Goal: Transaction & Acquisition: Purchase product/service

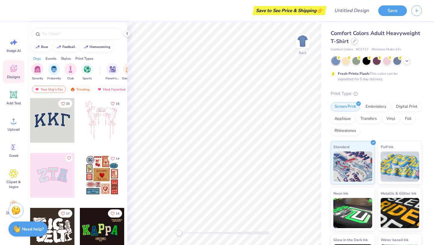
click at [353, 42] on icon at bounding box center [354, 41] width 3 height 3
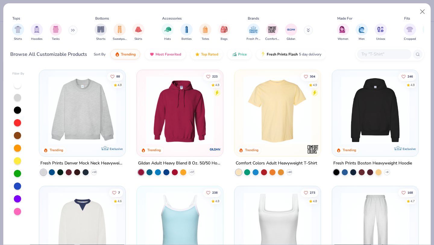
click at [385, 54] on input "text" at bounding box center [384, 54] width 46 height 7
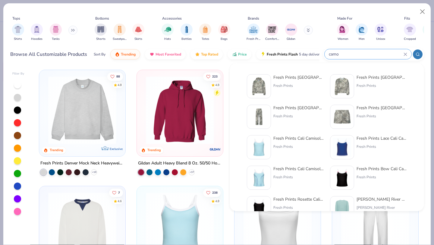
type input "camo"
click at [291, 79] on div "Fresh Prints Boston Camo Heavyweight Hoodie" at bounding box center [299, 77] width 51 height 6
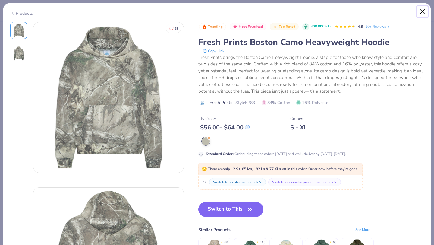
click at [423, 12] on button "Close" at bounding box center [422, 11] width 11 height 11
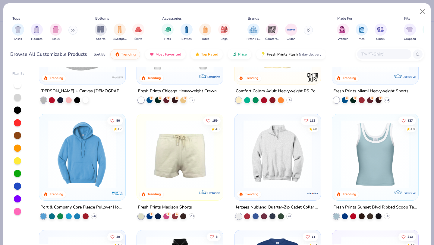
scroll to position [308, 0]
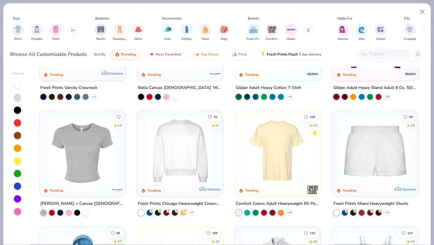
click at [374, 54] on input "text" at bounding box center [384, 54] width 46 height 7
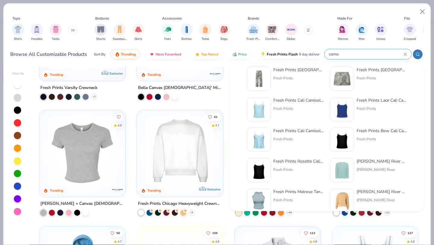
scroll to position [0, 0]
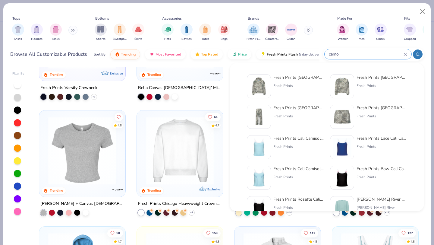
click at [421, 55] on div at bounding box center [418, 54] width 10 height 10
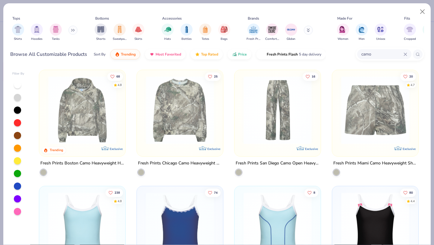
type input "camo"
click at [92, 132] on img at bounding box center [82, 110] width 74 height 68
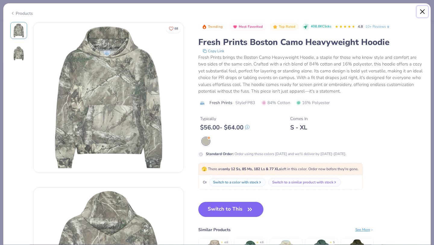
click at [423, 11] on button "Close" at bounding box center [422, 11] width 11 height 11
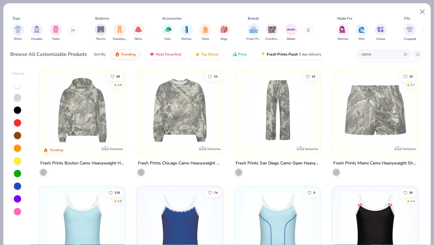
click at [110, 120] on img at bounding box center [82, 110] width 74 height 68
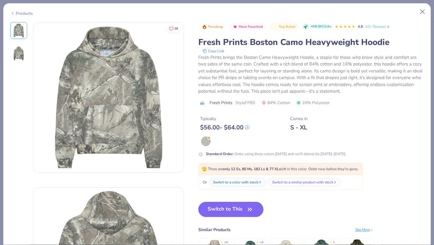
click at [234, 211] on button "Switch to This" at bounding box center [231, 209] width 65 height 15
click at [229, 209] on button "Switch to This" at bounding box center [231, 209] width 65 height 15
click at [246, 207] on icon "button" at bounding box center [250, 209] width 8 height 8
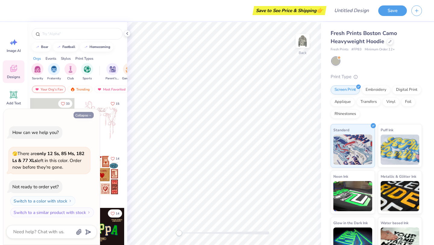
click at [84, 115] on button "Collapse" at bounding box center [84, 115] width 20 height 6
type textarea "x"
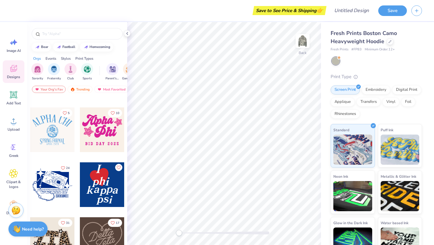
scroll to position [293, 0]
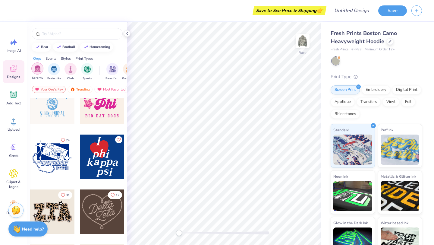
click at [38, 68] on img "filter for Sorority" at bounding box center [37, 68] width 7 height 7
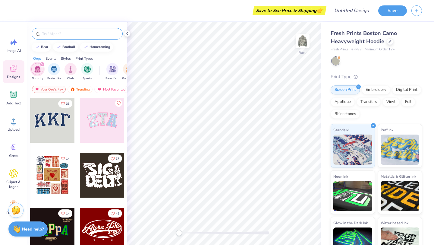
click at [66, 35] on input "text" at bounding box center [80, 34] width 77 height 6
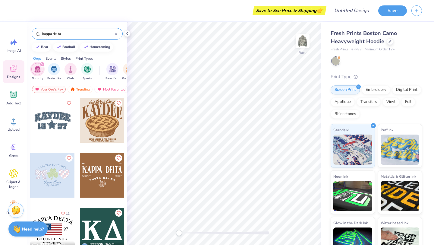
type input "kappa delta"
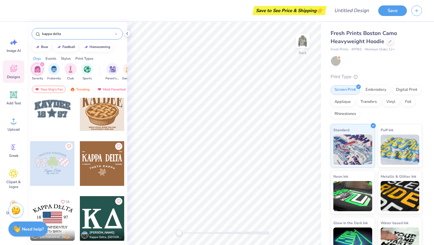
scroll to position [0, 0]
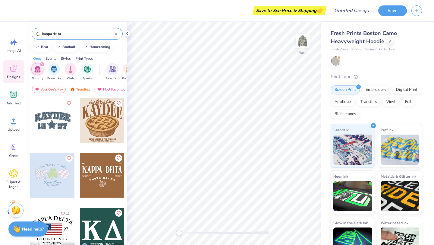
click at [50, 127] on div at bounding box center [52, 120] width 45 height 45
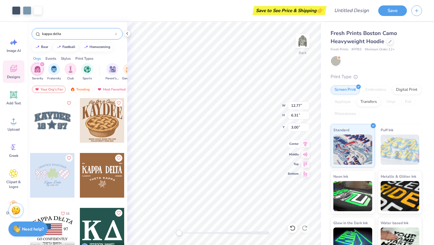
click at [306, 146] on icon at bounding box center [305, 143] width 8 height 7
click at [307, 155] on icon at bounding box center [305, 153] width 8 height 7
click at [25, 10] on div at bounding box center [27, 10] width 8 height 8
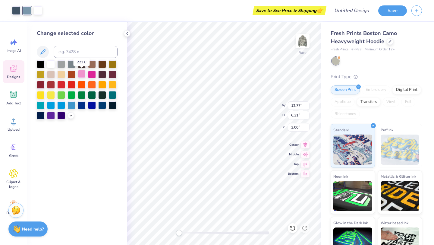
click at [81, 73] on div at bounding box center [82, 74] width 8 height 8
click at [92, 75] on div at bounding box center [92, 74] width 8 height 8
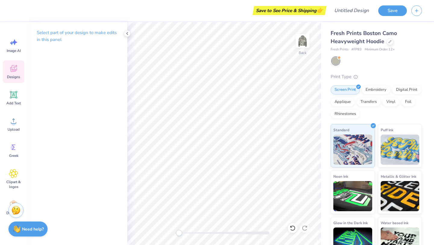
click at [17, 72] on icon at bounding box center [13, 68] width 9 height 9
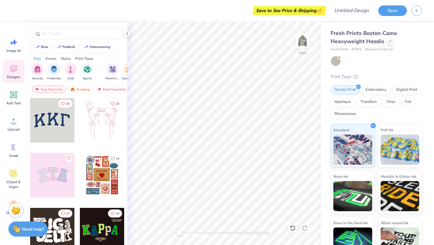
click at [30, 116] on div at bounding box center [7, 120] width 45 height 45
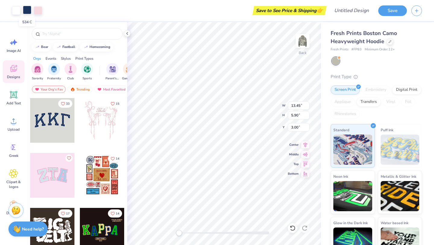
click at [26, 9] on div at bounding box center [27, 10] width 8 height 8
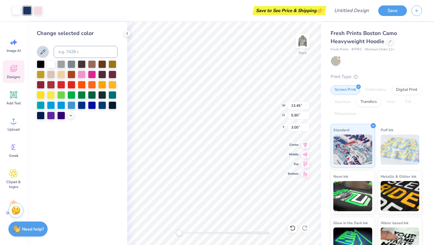
click at [45, 52] on icon at bounding box center [42, 51] width 7 height 7
click at [72, 116] on icon at bounding box center [70, 115] width 5 height 5
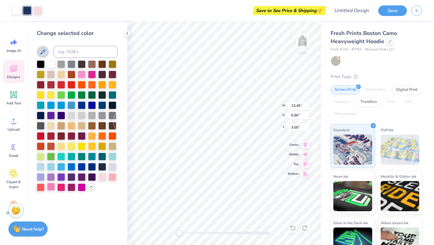
click at [50, 189] on div at bounding box center [51, 187] width 8 height 8
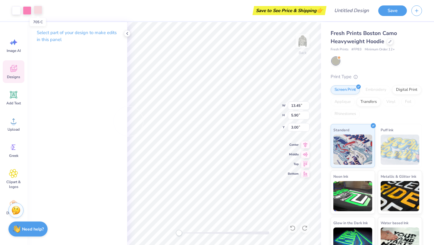
click at [38, 11] on div at bounding box center [38, 10] width 8 height 8
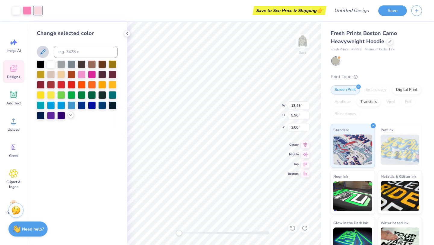
click at [72, 116] on icon at bounding box center [70, 115] width 5 height 5
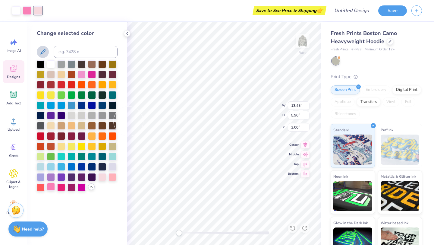
click at [49, 188] on div at bounding box center [51, 187] width 8 height 8
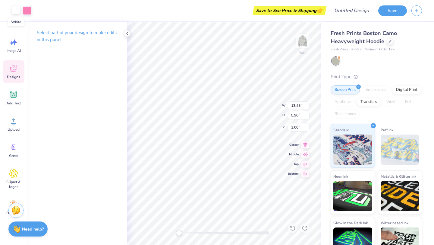
click at [15, 11] on div at bounding box center [16, 10] width 8 height 8
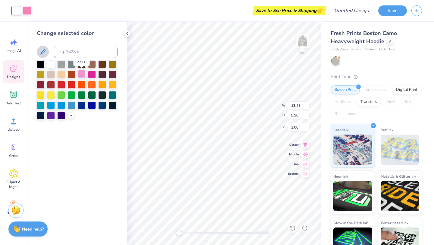
click at [81, 73] on div at bounding box center [82, 74] width 8 height 8
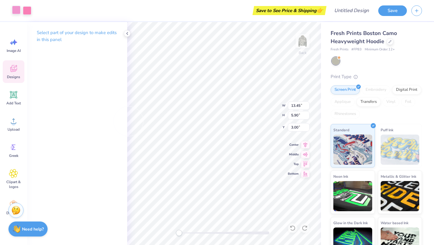
click at [13, 11] on div at bounding box center [16, 10] width 8 height 8
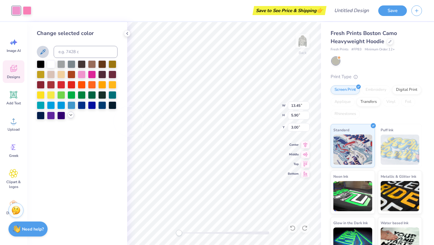
click at [68, 114] on div at bounding box center [71, 115] width 7 height 7
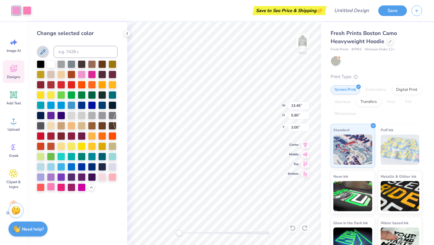
click at [52, 188] on div at bounding box center [51, 187] width 8 height 8
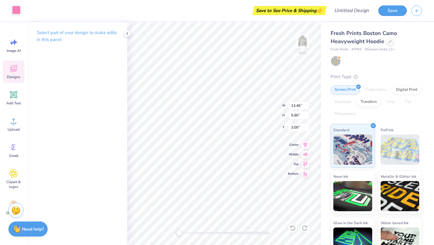
click at [14, 12] on div at bounding box center [16, 10] width 8 height 8
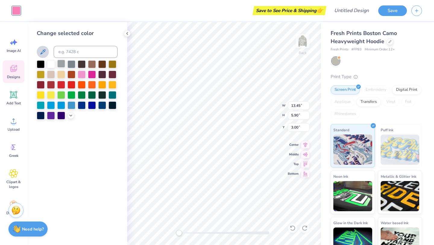
click at [63, 65] on div at bounding box center [61, 64] width 8 height 8
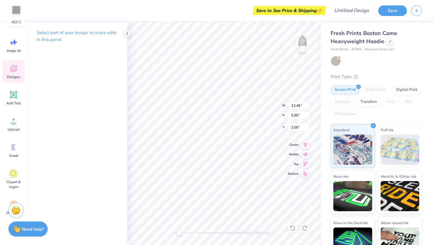
click at [16, 11] on div at bounding box center [16, 10] width 8 height 8
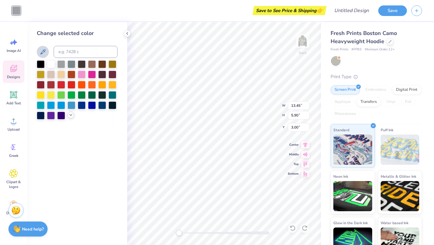
click at [69, 116] on icon at bounding box center [70, 115] width 5 height 5
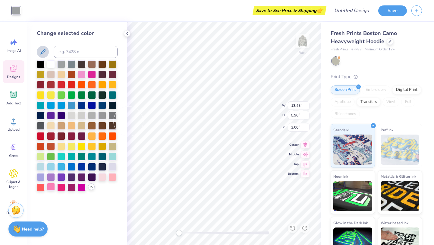
click at [53, 188] on div at bounding box center [51, 187] width 8 height 8
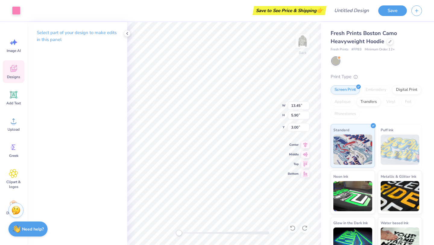
click at [57, 64] on div "Select part of your design to make edits in this panel" at bounding box center [77, 133] width 100 height 223
click at [128, 33] on icon at bounding box center [127, 33] width 5 height 5
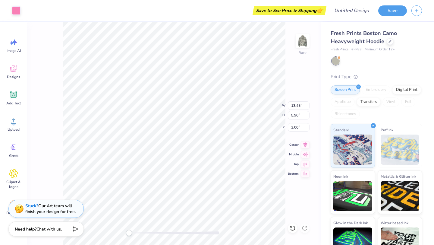
type input "13.45"
type input "5.90"
type input "3.00"
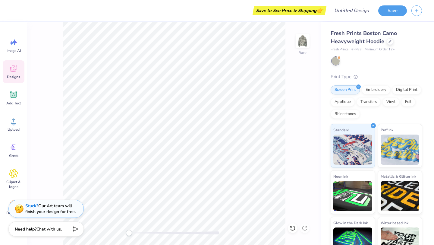
click at [13, 71] on icon at bounding box center [14, 69] width 6 height 5
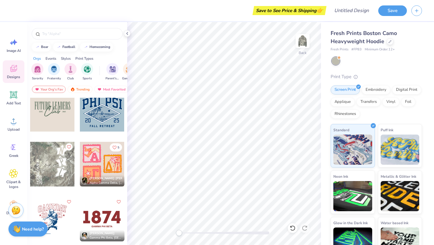
scroll to position [1216, 0]
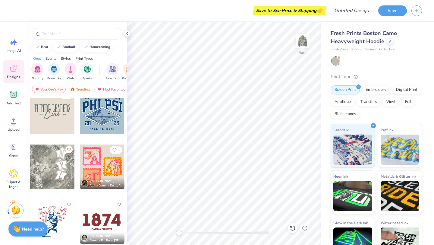
click at [55, 172] on div at bounding box center [52, 167] width 45 height 45
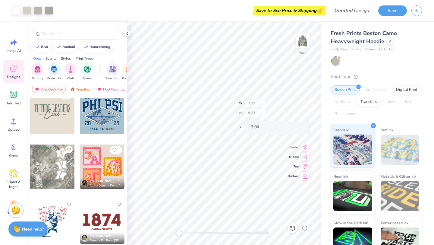
click at [127, 46] on div "bear football homecoming" at bounding box center [77, 47] width 100 height 9
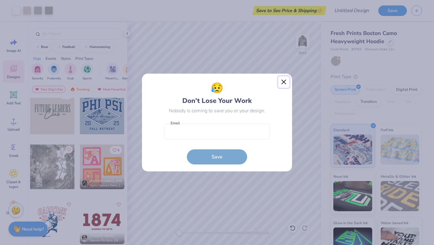
click at [287, 81] on button "Close" at bounding box center [283, 81] width 11 height 11
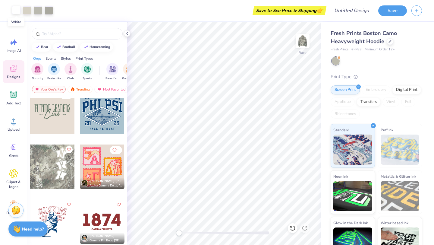
click at [14, 12] on div at bounding box center [16, 10] width 8 height 8
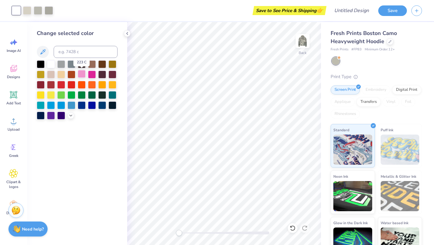
click at [83, 75] on div at bounding box center [82, 74] width 8 height 8
click at [71, 116] on polyline at bounding box center [71, 114] width 2 height 1
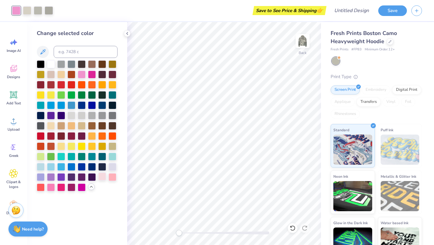
click at [101, 177] on div at bounding box center [102, 177] width 8 height 8
click at [111, 178] on div at bounding box center [113, 177] width 8 height 8
click at [101, 176] on div at bounding box center [102, 177] width 8 height 8
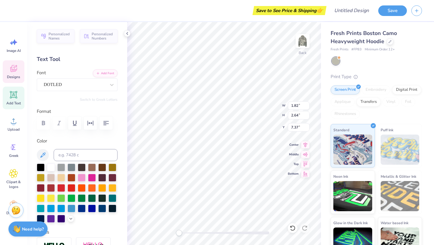
click at [13, 69] on icon at bounding box center [13, 68] width 7 height 7
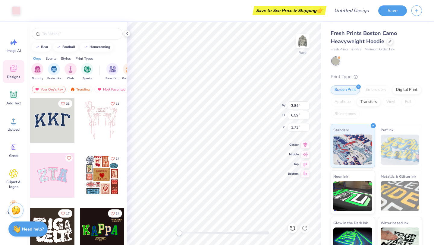
type input "3.84"
type input "6.59"
type input "3.73"
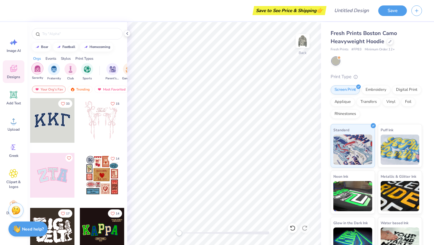
click at [34, 70] on img "filter for Sorority" at bounding box center [37, 68] width 7 height 7
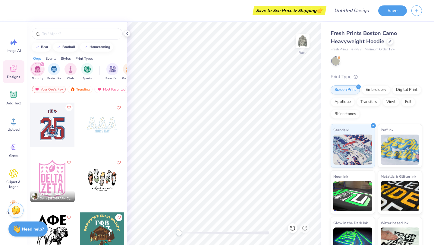
scroll to position [2467, 0]
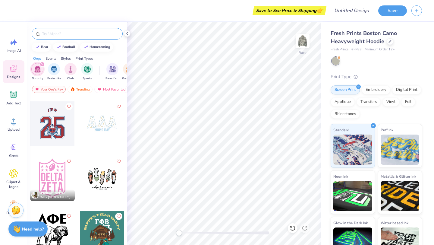
click at [70, 35] on input "text" at bounding box center [80, 34] width 77 height 6
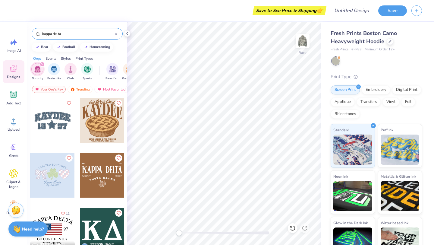
type input "kappa delta"
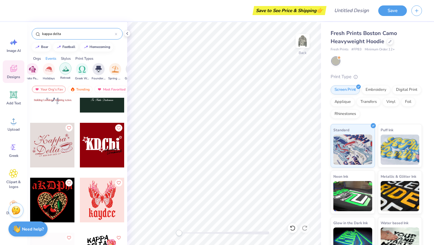
scroll to position [0, 197]
click at [65, 68] on img "filter for Retreat" at bounding box center [65, 68] width 7 height 7
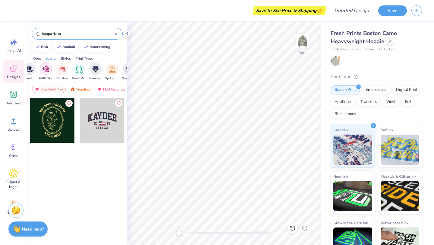
scroll to position [0, 200]
click at [63, 72] on div "filter for Holidays" at bounding box center [62, 68] width 12 height 12
click at [98, 70] on img "filter for Greek Week" at bounding box center [99, 68] width 7 height 7
click at [116, 34] on icon at bounding box center [116, 34] width 2 height 2
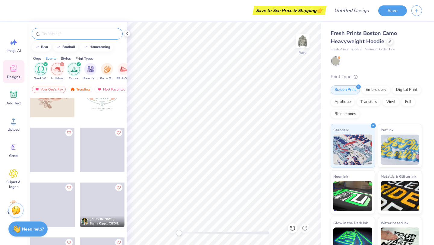
scroll to position [520, 0]
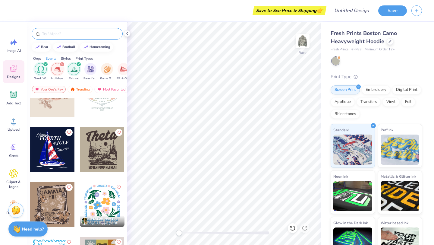
click at [46, 63] on div "filter for Greek Week" at bounding box center [45, 64] width 5 height 5
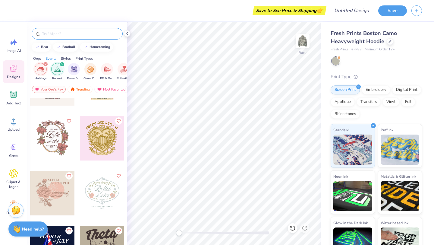
scroll to position [443, 0]
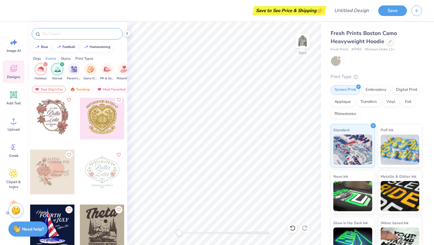
click at [46, 64] on icon "filter for Holidays" at bounding box center [46, 64] width 2 height 2
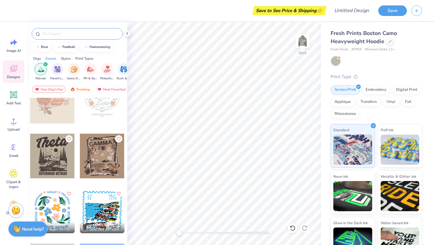
scroll to position [520, 0]
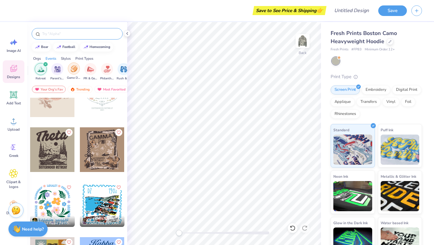
click at [74, 69] on img "filter for Game Day" at bounding box center [74, 68] width 7 height 7
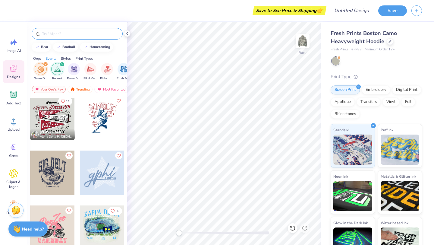
scroll to position [113, 0]
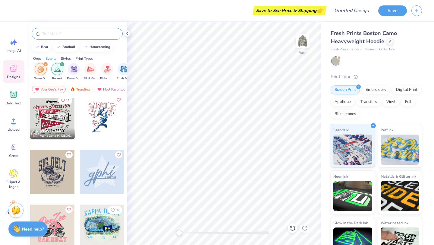
click at [112, 177] on div at bounding box center [102, 172] width 45 height 45
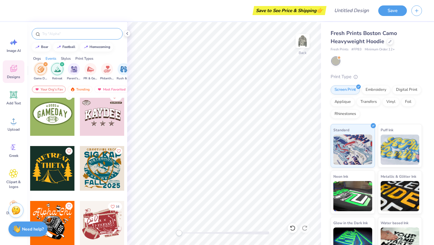
scroll to position [611, 0]
click at [110, 116] on div at bounding box center [102, 113] width 45 height 45
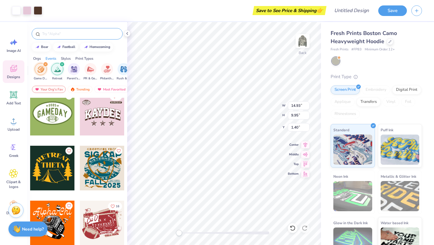
type input "14.93"
type input "9.95"
type input "1.40"
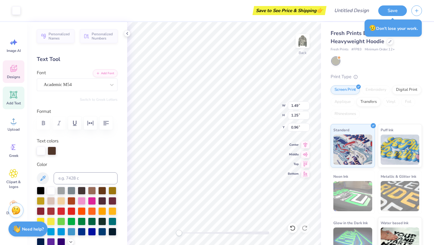
type input "2.50"
type input "1.30"
type input "0.83"
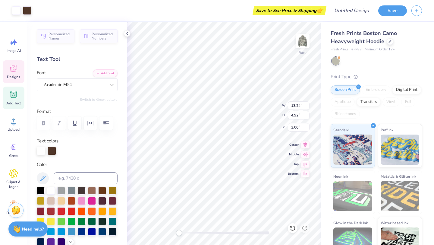
type input "13.24"
type input "4.92"
type input "3.00"
click at [16, 10] on div at bounding box center [16, 10] width 8 height 8
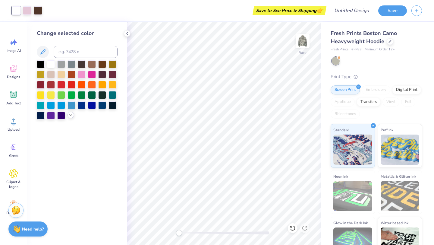
click at [68, 115] on div at bounding box center [71, 115] width 7 height 7
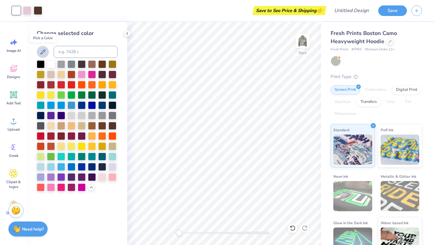
click at [44, 51] on icon at bounding box center [42, 51] width 7 height 7
click at [27, 11] on div at bounding box center [27, 10] width 8 height 8
click at [18, 9] on div at bounding box center [16, 10] width 8 height 8
click at [75, 52] on input at bounding box center [86, 52] width 64 height 12
click at [106, 41] on div "Change selected color 678" at bounding box center [77, 110] width 81 height 162
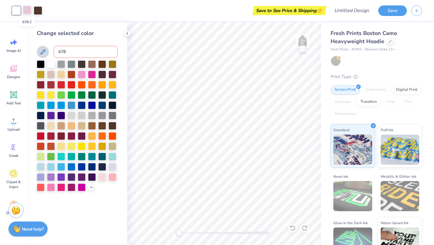
click at [27, 8] on div at bounding box center [27, 10] width 8 height 8
click at [17, 13] on div at bounding box center [16, 10] width 8 height 8
click at [72, 52] on input "678" at bounding box center [86, 52] width 64 height 12
type input "678"
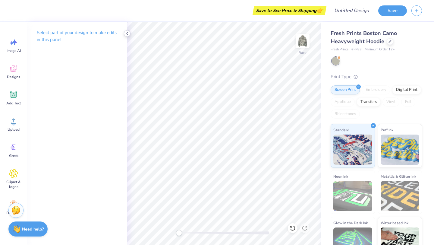
click at [128, 33] on icon at bounding box center [127, 33] width 5 height 5
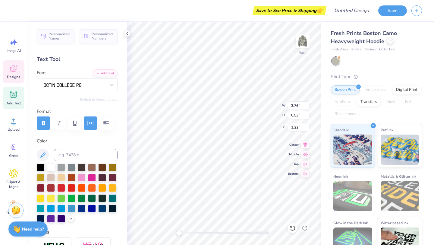
click at [389, 41] on icon at bounding box center [390, 41] width 3 height 3
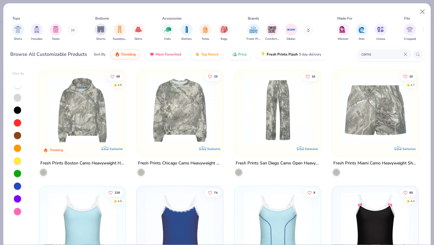
click at [407, 57] on div "camo" at bounding box center [384, 54] width 54 height 10
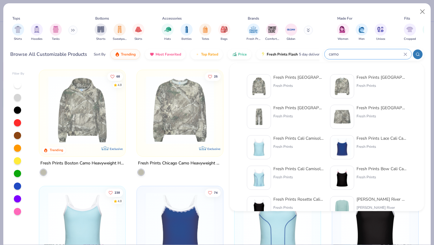
click at [406, 54] on icon at bounding box center [406, 54] width 4 height 4
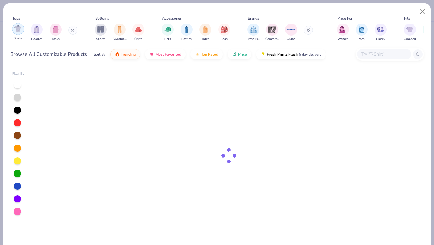
click at [38, 28] on img "filter for Hoodies" at bounding box center [36, 29] width 7 height 7
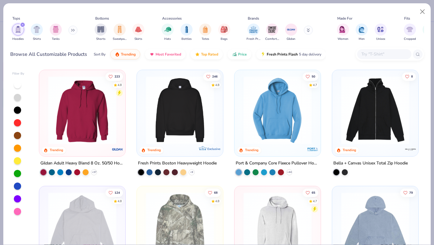
scroll to position [120, 0]
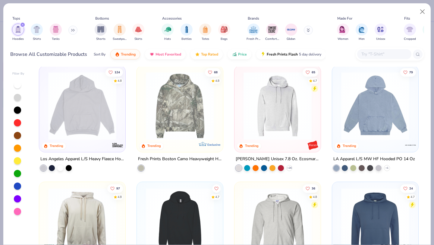
click at [167, 137] on img at bounding box center [180, 106] width 74 height 68
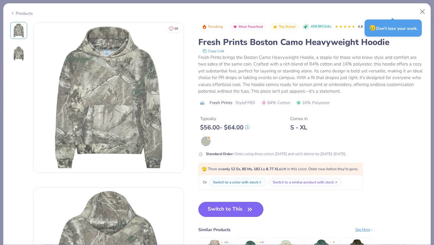
click at [299, 183] on div "Switch to a similar product with stock" at bounding box center [303, 182] width 61 height 5
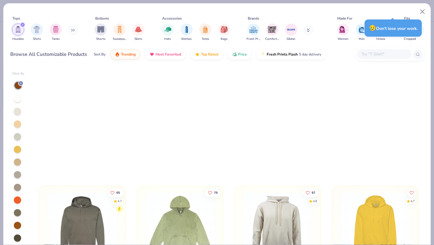
scroll to position [119, 0]
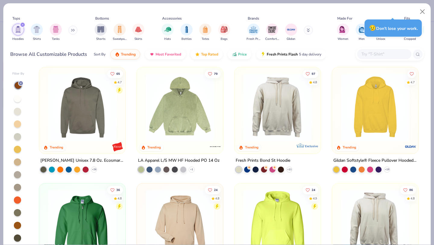
click at [372, 121] on div "223 4.8 Trending Gildan Adult Heavy Blend 8 Oz. 50/50 Hooded Sweatshirt + 37 24…" at bounding box center [228, 157] width 391 height 181
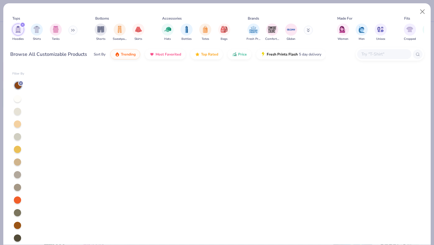
scroll to position [690, 0]
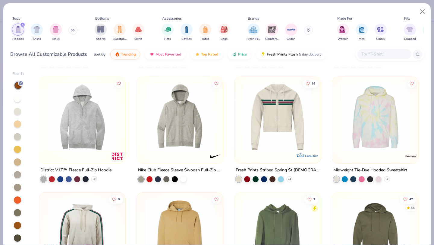
click at [379, 56] on input "text" at bounding box center [384, 54] width 46 height 7
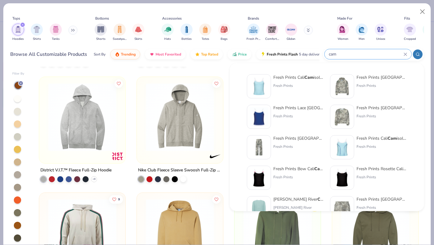
type input "cam"
click at [382, 110] on div "Fresh Prints Chicago Cam o Heavyweight Crewneck" at bounding box center [382, 108] width 51 height 6
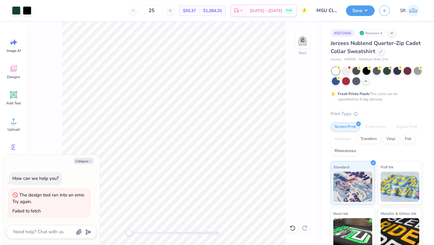
type textarea "x"
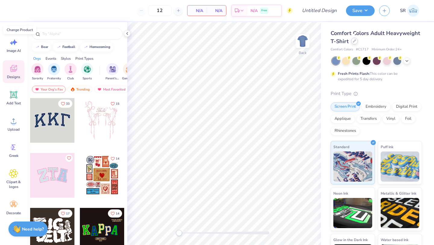
click at [355, 42] on icon at bounding box center [354, 41] width 3 height 3
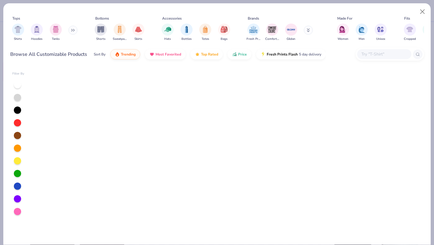
scroll to position [1998, 0]
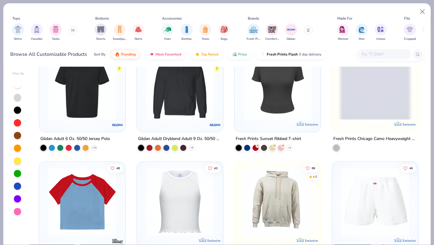
click at [376, 54] on input "text" at bounding box center [384, 54] width 46 height 7
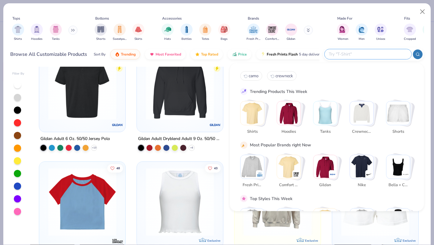
click at [363, 109] on img "Stack Card Button Crewnecks" at bounding box center [362, 113] width 24 height 24
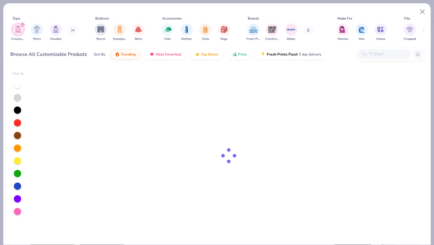
click at [361, 99] on div at bounding box center [228, 156] width 391 height 178
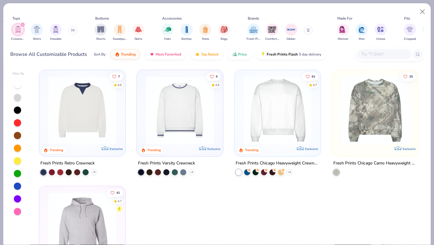
click at [374, 116] on img at bounding box center [375, 110] width 74 height 68
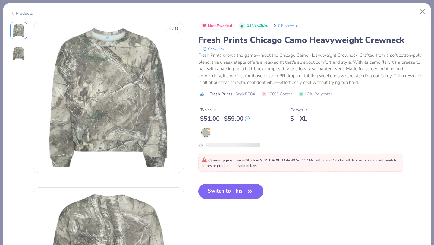
click at [221, 168] on div "Camouflage is Low in Stock in S, M, L & XL : Only 89 Ss, 117 Ms, 98 Ls and 43 X…" at bounding box center [301, 162] width 199 height 11
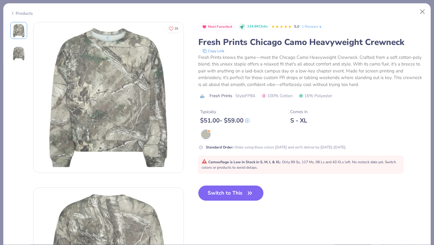
click at [239, 192] on button "Switch to This" at bounding box center [231, 193] width 65 height 15
click at [229, 194] on button "Switch to This" at bounding box center [231, 193] width 65 height 15
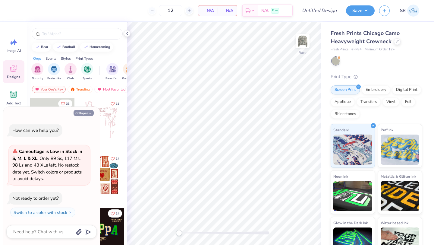
click at [84, 111] on button "Collapse" at bounding box center [84, 113] width 20 height 6
type textarea "x"
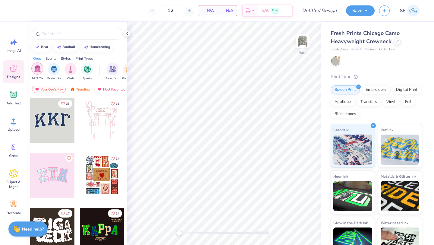
click at [37, 69] on img "filter for Sorority" at bounding box center [37, 68] width 7 height 7
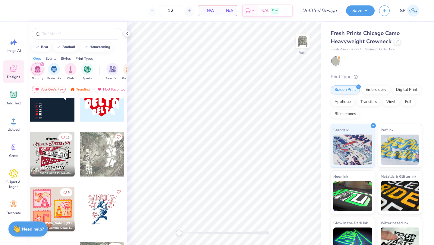
scroll to position [905, 0]
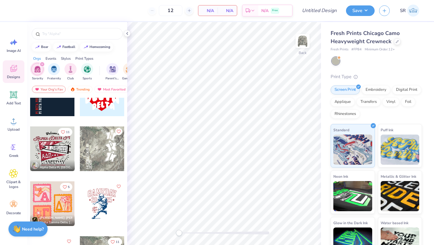
click at [97, 148] on div at bounding box center [102, 148] width 45 height 45
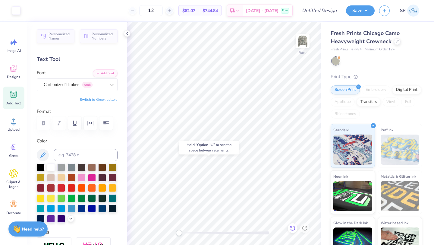
click at [293, 229] on icon at bounding box center [293, 228] width 6 height 6
click at [306, 227] on icon at bounding box center [305, 228] width 6 height 6
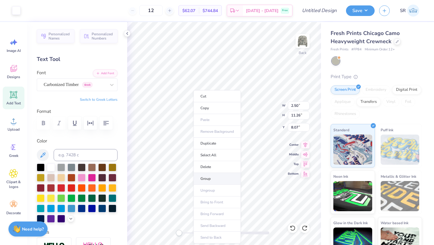
click at [210, 178] on li "Group" at bounding box center [217, 179] width 47 height 12
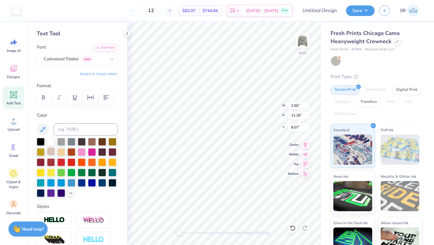
scroll to position [30, 0]
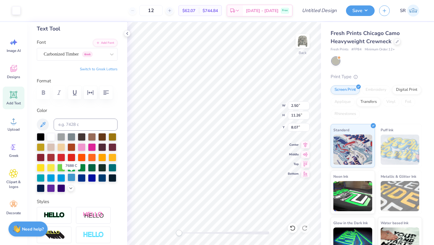
click at [70, 179] on div at bounding box center [72, 177] width 8 height 8
click at [73, 189] on icon at bounding box center [70, 187] width 5 height 5
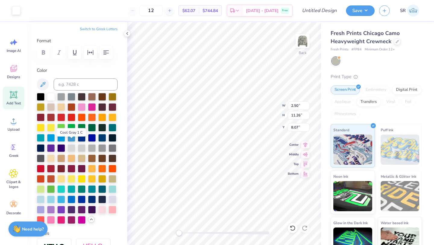
scroll to position [75, 0]
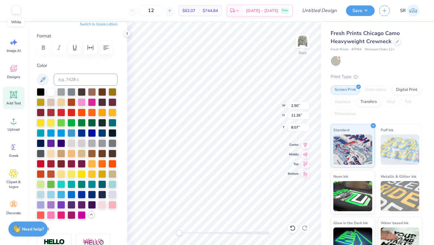
click at [16, 10] on div at bounding box center [16, 10] width 8 height 8
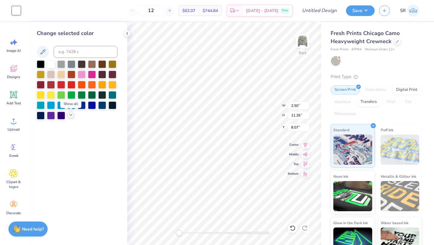
click at [69, 114] on icon at bounding box center [70, 115] width 5 height 5
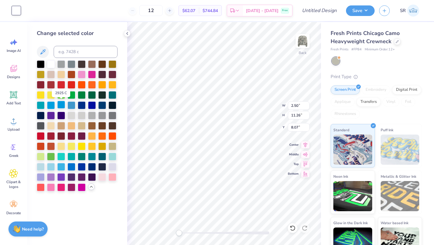
click at [62, 105] on div at bounding box center [61, 105] width 8 height 8
click at [49, 103] on div at bounding box center [51, 105] width 8 height 8
click at [72, 106] on div at bounding box center [72, 105] width 8 height 8
click at [71, 166] on div at bounding box center [72, 166] width 8 height 8
click at [60, 167] on div at bounding box center [61, 166] width 8 height 8
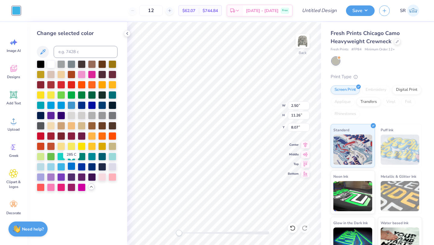
click at [75, 166] on div at bounding box center [72, 166] width 8 height 8
click at [85, 166] on div at bounding box center [82, 166] width 8 height 8
click at [91, 105] on div at bounding box center [92, 105] width 8 height 8
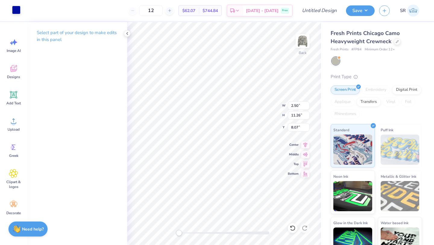
click at [17, 11] on div at bounding box center [16, 10] width 8 height 8
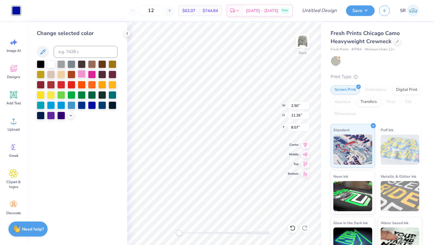
click at [82, 71] on div at bounding box center [82, 74] width 8 height 8
click at [70, 117] on icon at bounding box center [70, 115] width 5 height 5
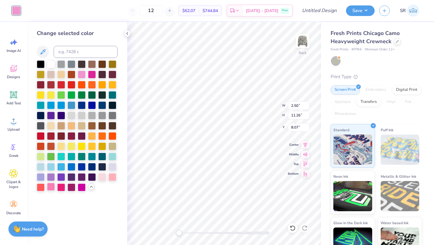
click at [51, 187] on div at bounding box center [51, 187] width 8 height 8
click at [101, 174] on div at bounding box center [102, 177] width 8 height 8
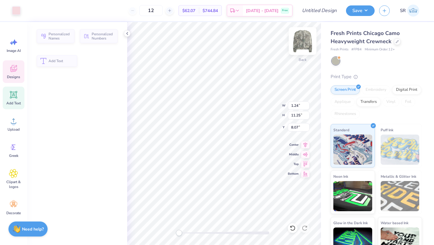
type input "1.24"
type input "11.25"
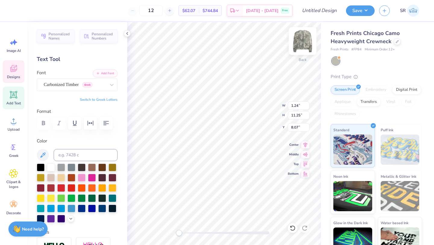
scroll to position [0, 1]
type textarea "HAYRIDE"
click at [102, 124] on button "button" at bounding box center [106, 122] width 13 height 13
click at [106, 125] on icon "button" at bounding box center [106, 122] width 7 height 7
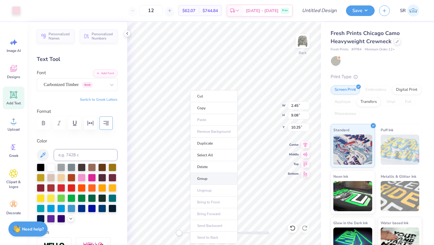
click at [208, 177] on li "Group" at bounding box center [213, 179] width 47 height 12
click at [209, 189] on li "Ungroup" at bounding box center [210, 191] width 47 height 12
type input "2.87"
type input "8.91"
type input "10.88"
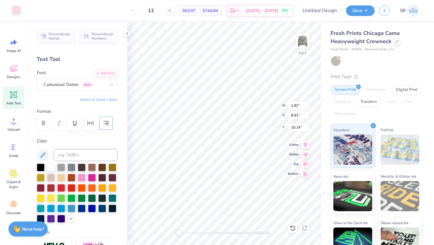
click at [15, 13] on div at bounding box center [16, 10] width 8 height 8
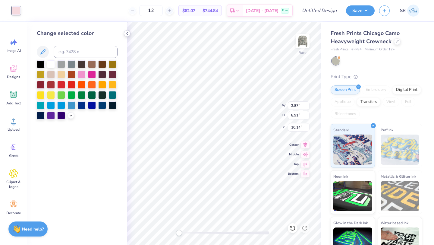
click at [128, 32] on icon at bounding box center [127, 33] width 5 height 5
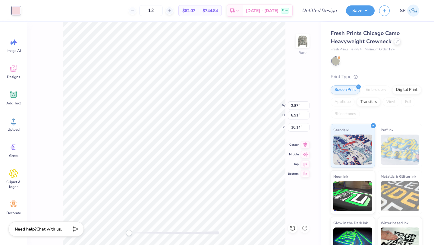
type input "10.15"
click at [18, 9] on div at bounding box center [16, 10] width 8 height 8
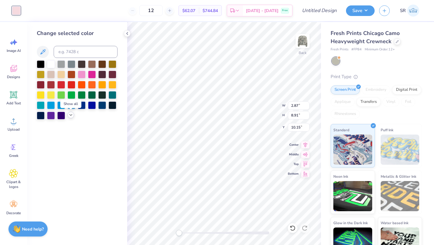
click at [70, 116] on icon at bounding box center [70, 115] width 5 height 5
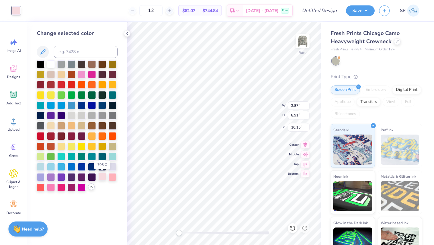
click at [103, 176] on div at bounding box center [102, 177] width 8 height 8
click at [112, 179] on div at bounding box center [113, 177] width 8 height 8
click at [81, 75] on div at bounding box center [82, 74] width 8 height 8
click at [15, 99] on icon at bounding box center [13, 94] width 9 height 9
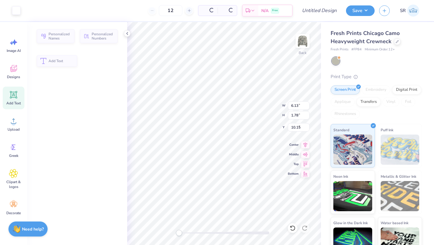
type input "6.13"
type input "1.78"
type input "9.86"
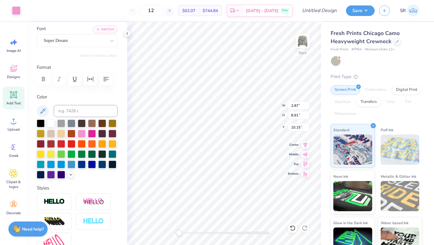
scroll to position [0, 0]
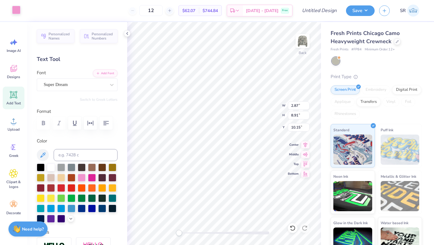
click at [16, 12] on div at bounding box center [16, 10] width 8 height 8
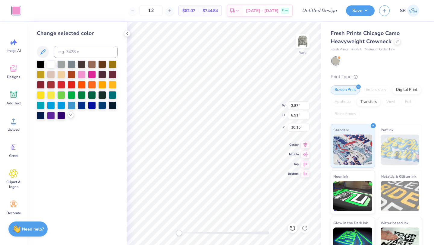
click at [71, 115] on icon at bounding box center [70, 115] width 5 height 5
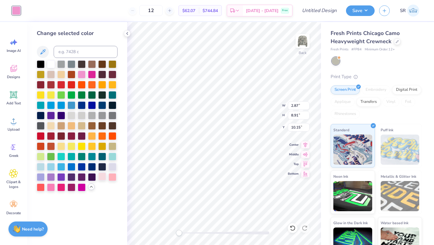
click at [102, 177] on div at bounding box center [102, 177] width 8 height 8
click at [79, 53] on input at bounding box center [86, 52] width 64 height 12
type input "705"
click at [51, 188] on div at bounding box center [51, 187] width 8 height 8
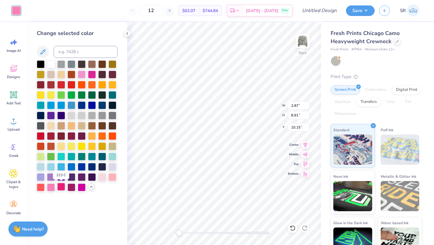
click at [61, 189] on div at bounding box center [61, 187] width 8 height 8
click at [91, 169] on div at bounding box center [92, 166] width 8 height 8
click at [93, 103] on div at bounding box center [92, 105] width 8 height 8
click at [83, 103] on div at bounding box center [82, 105] width 8 height 8
click at [91, 106] on div at bounding box center [92, 105] width 8 height 8
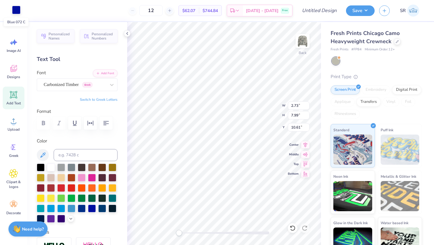
click at [16, 11] on div at bounding box center [16, 10] width 8 height 8
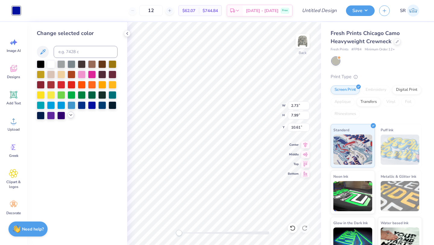
click at [71, 116] on icon at bounding box center [70, 115] width 5 height 5
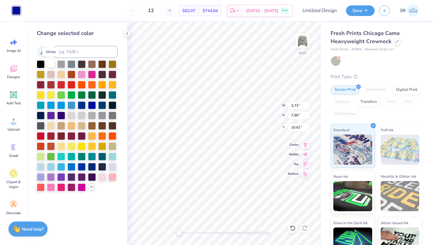
click at [50, 64] on div at bounding box center [51, 64] width 8 height 8
click at [82, 85] on div at bounding box center [82, 84] width 8 height 8
click at [90, 87] on div at bounding box center [92, 84] width 8 height 8
click at [102, 137] on div at bounding box center [102, 136] width 8 height 8
click at [91, 81] on div at bounding box center [92, 84] width 8 height 8
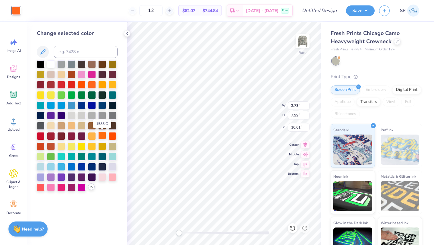
click at [104, 135] on div at bounding box center [102, 136] width 8 height 8
click at [91, 82] on div at bounding box center [92, 84] width 8 height 8
click at [111, 176] on div at bounding box center [113, 177] width 8 height 8
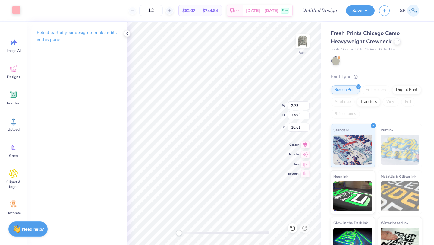
click at [17, 13] on div at bounding box center [16, 10] width 8 height 8
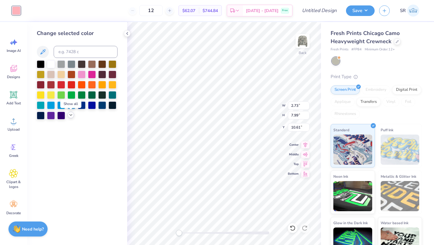
click at [70, 116] on icon at bounding box center [70, 115] width 5 height 5
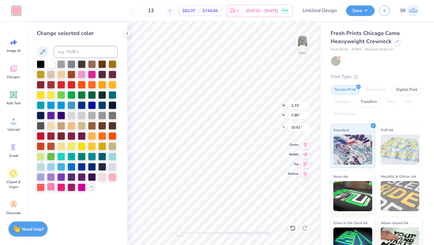
click at [51, 186] on div at bounding box center [51, 187] width 8 height 8
click at [40, 177] on div at bounding box center [41, 177] width 8 height 8
click at [81, 188] on div at bounding box center [82, 187] width 8 height 8
click at [59, 186] on div at bounding box center [61, 187] width 8 height 8
click at [91, 74] on div at bounding box center [92, 74] width 8 height 8
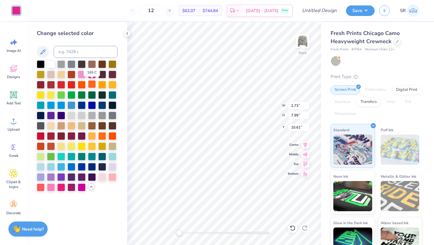
click at [91, 80] on div at bounding box center [92, 84] width 8 height 8
click at [50, 64] on div at bounding box center [51, 64] width 8 height 8
click at [62, 65] on div at bounding box center [61, 64] width 8 height 8
click at [52, 62] on div at bounding box center [51, 64] width 8 height 8
type input "3.20"
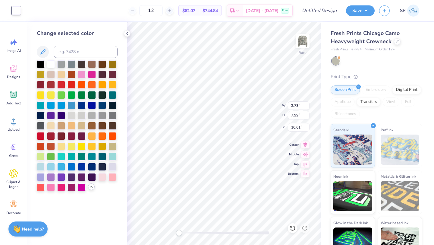
type input "9.93"
type input "9.50"
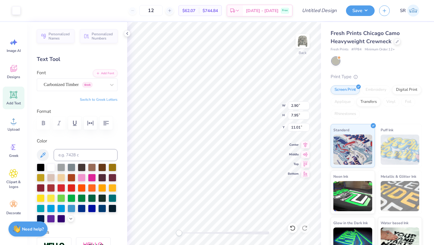
type input "2.90"
type input "7.95"
type input "11.01"
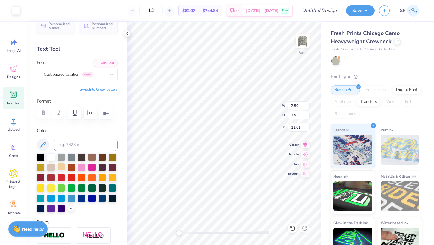
scroll to position [7, 0]
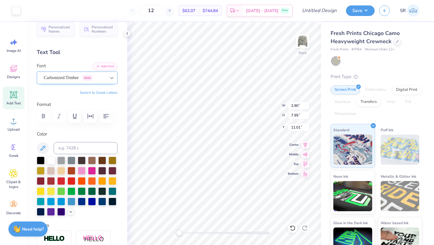
click at [109, 77] on icon at bounding box center [112, 78] width 6 height 6
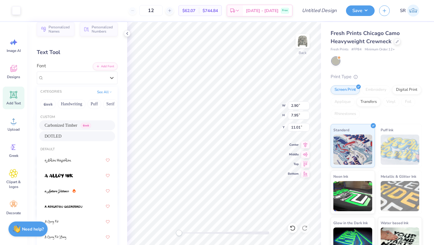
click at [84, 135] on div "DOTLED" at bounding box center [77, 136] width 65 height 6
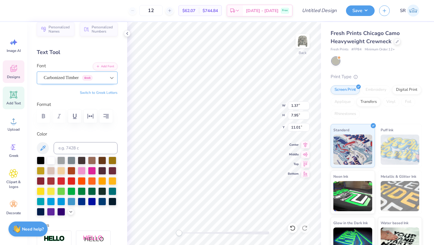
click at [107, 78] on div at bounding box center [111, 77] width 11 height 11
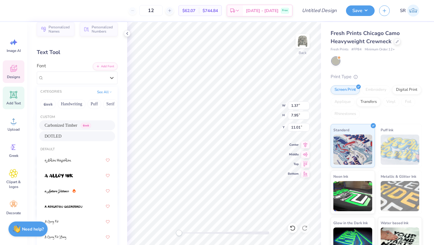
click at [54, 138] on span "DOTLED" at bounding box center [53, 136] width 17 height 6
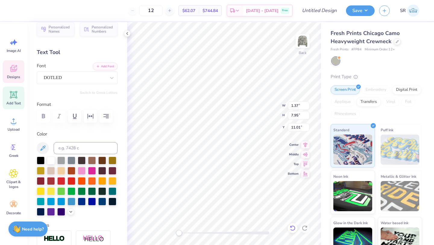
click at [294, 232] on div at bounding box center [293, 228] width 10 height 10
type input "1.53"
type input "8.89"
type input "10.55"
click at [293, 228] on icon at bounding box center [293, 228] width 6 height 6
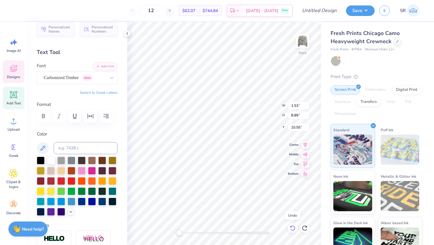
click at [293, 228] on icon at bounding box center [293, 228] width 6 height 6
type input "8.91"
type input "10.01"
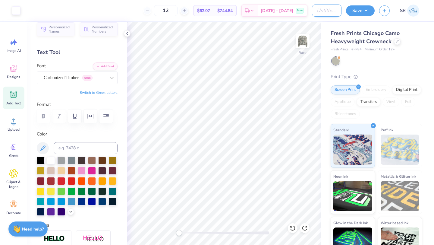
click at [316, 11] on input "Design Title" at bounding box center [327, 11] width 30 height 12
type input "KD hayride merch"
click at [178, 11] on input "12" at bounding box center [166, 10] width 24 height 11
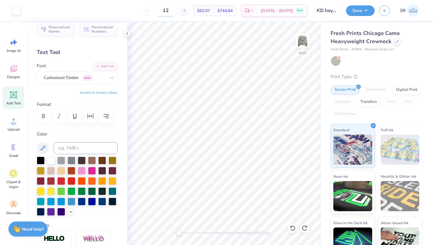
type input "1"
type input "50"
click at [303, 44] on img at bounding box center [303, 41] width 24 height 24
click at [103, 81] on div "Carbonized Timber Greek" at bounding box center [74, 77] width 63 height 9
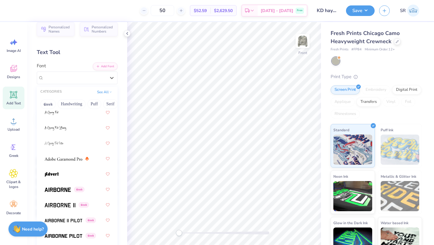
scroll to position [4, 0]
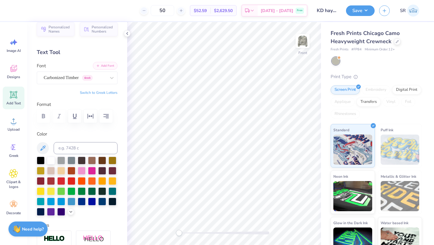
click at [111, 65] on button "Add Font" at bounding box center [105, 66] width 25 height 8
click at [109, 64] on button "Add Font" at bounding box center [105, 66] width 25 height 8
click at [14, 95] on icon at bounding box center [14, 95] width 6 height 6
click at [107, 118] on icon "button" at bounding box center [106, 116] width 7 height 7
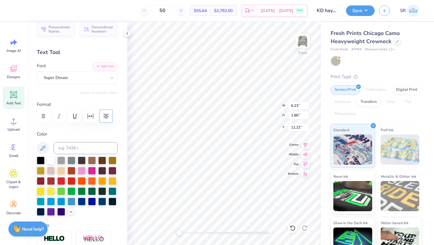
scroll to position [0, 0]
type textarea "KAPPA DELTA"
click at [81, 79] on div "Super Dream" at bounding box center [74, 77] width 63 height 9
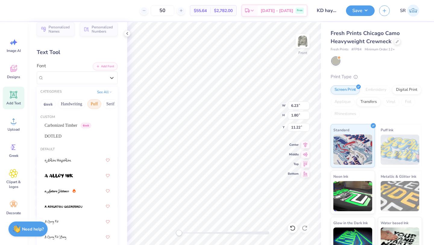
click at [93, 103] on button "Puff" at bounding box center [94, 104] width 14 height 10
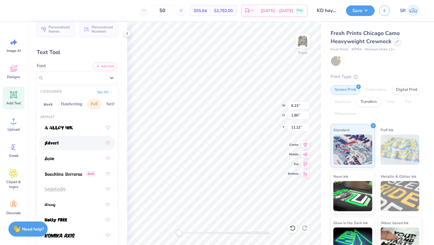
click at [51, 143] on img at bounding box center [52, 143] width 14 height 4
click at [65, 76] on div "Advert" at bounding box center [74, 77] width 63 height 9
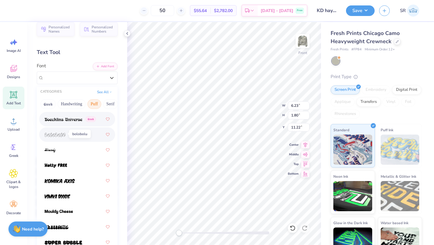
scroll to position [64, 0]
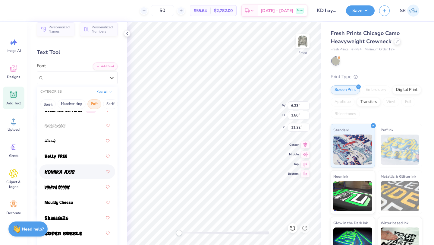
click at [70, 175] on span at bounding box center [60, 172] width 30 height 6
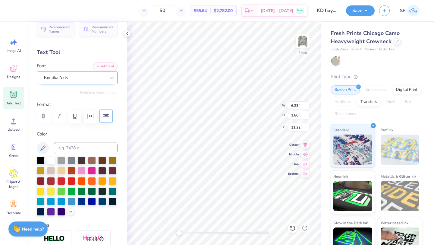
click at [90, 79] on div "Komika Axis" at bounding box center [74, 77] width 63 height 9
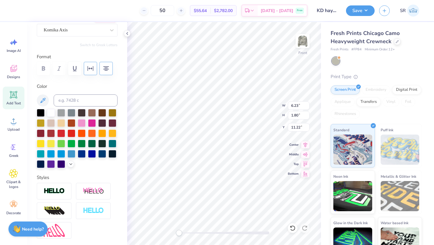
scroll to position [50, 0]
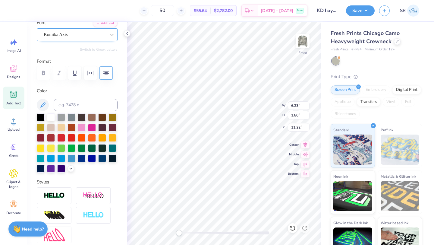
click at [86, 32] on div "Komika Axis" at bounding box center [74, 34] width 63 height 9
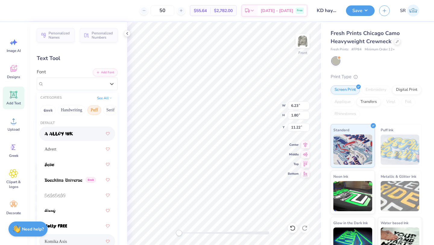
scroll to position [0, 7]
click at [107, 99] on button "See All" at bounding box center [104, 97] width 19 height 6
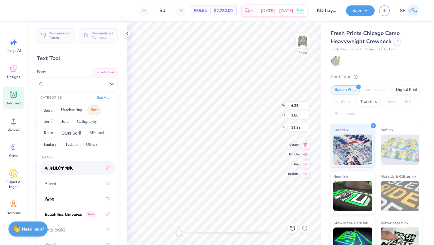
scroll to position [0, 0]
click at [103, 98] on button "See All" at bounding box center [104, 97] width 19 height 6
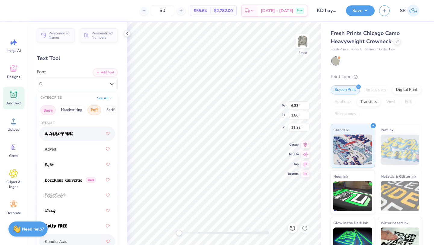
click at [46, 110] on button "Greek" at bounding box center [47, 110] width 15 height 10
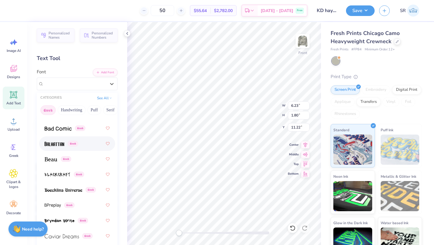
scroll to position [82, 0]
click at [59, 143] on img at bounding box center [55, 144] width 20 height 4
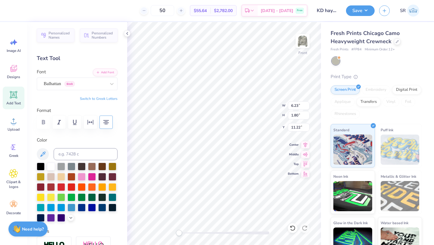
click at [81, 77] on div "Font Balhattan Greek" at bounding box center [77, 79] width 81 height 22
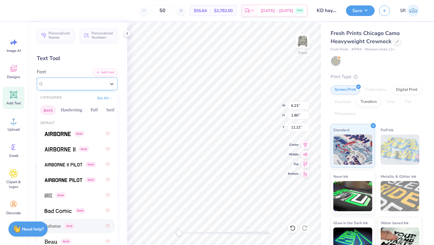
click at [82, 84] on div "Balhattan Greek" at bounding box center [74, 83] width 63 height 9
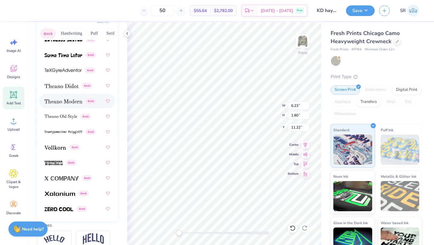
scroll to position [83, 0]
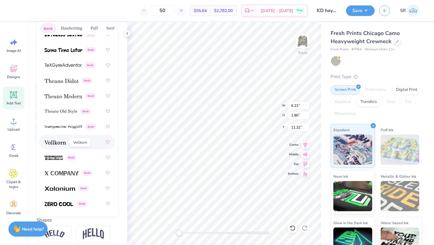
click at [60, 142] on img at bounding box center [55, 142] width 21 height 4
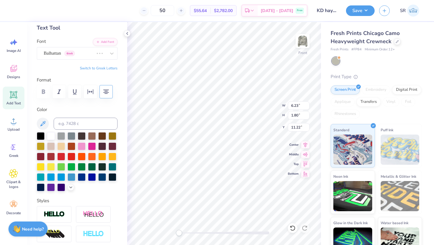
scroll to position [31, 0]
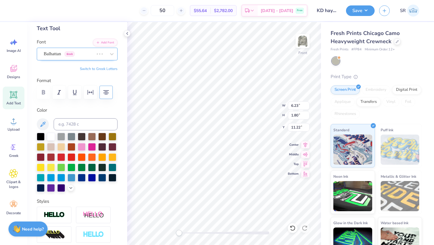
click at [86, 52] on div "Balhattan Greek" at bounding box center [68, 53] width 51 height 9
click at [107, 57] on div at bounding box center [111, 54] width 11 height 11
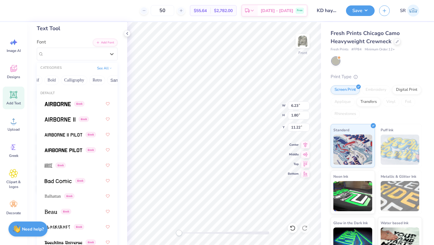
scroll to position [0, 77]
click at [52, 79] on button "Bold" at bounding box center [50, 80] width 15 height 10
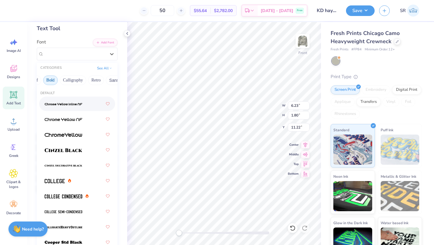
click at [72, 107] on div at bounding box center [77, 103] width 65 height 11
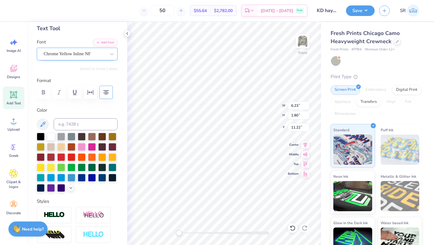
click at [81, 52] on div "Chrome Yellow Inline NF" at bounding box center [74, 53] width 63 height 9
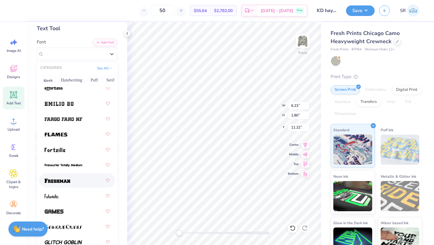
scroll to position [232, 0]
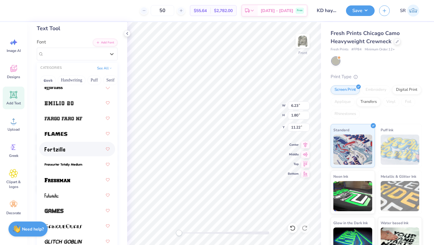
click at [69, 151] on div at bounding box center [77, 149] width 65 height 11
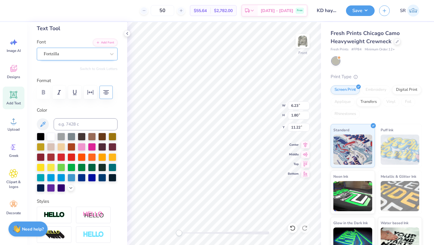
click at [78, 55] on div "Fortzilla" at bounding box center [74, 53] width 63 height 9
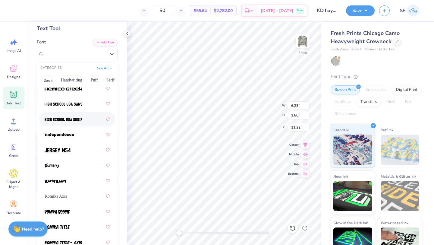
scroll to position [432, 0]
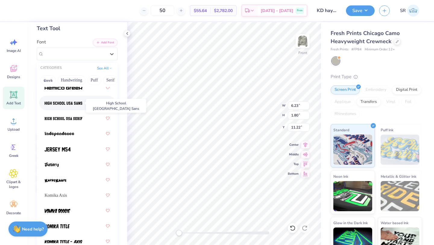
click at [77, 100] on span at bounding box center [64, 103] width 38 height 6
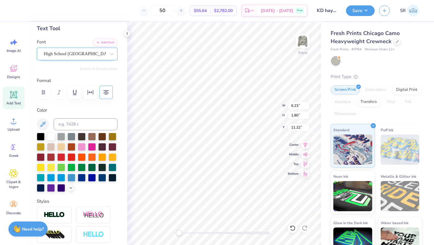
click at [79, 53] on div "High School USA Sans" at bounding box center [74, 53] width 63 height 9
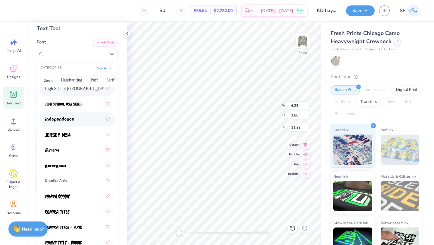
scroll to position [454, 0]
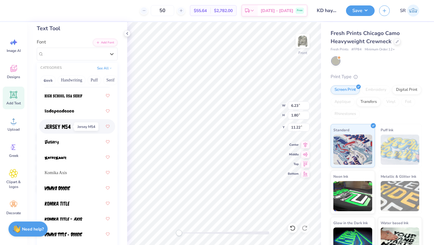
click at [69, 124] on span at bounding box center [58, 126] width 26 height 6
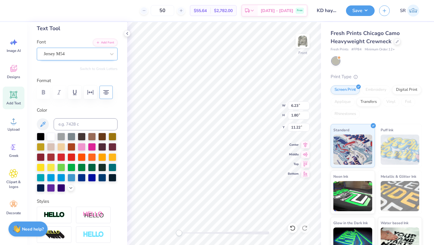
click at [73, 56] on div "Jersey M54" at bounding box center [74, 53] width 63 height 9
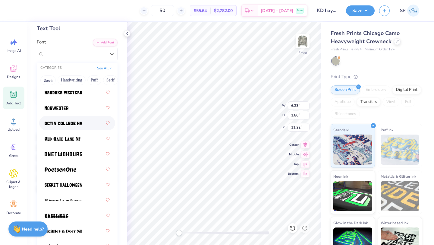
scroll to position [767, 0]
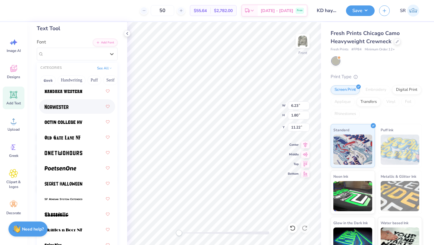
click at [69, 113] on div at bounding box center [77, 106] width 76 height 14
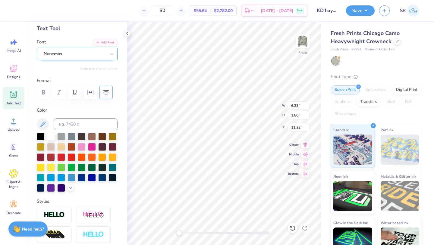
click at [83, 56] on div "Norwester" at bounding box center [74, 53] width 63 height 9
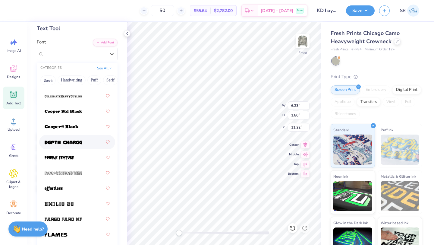
scroll to position [132, 0]
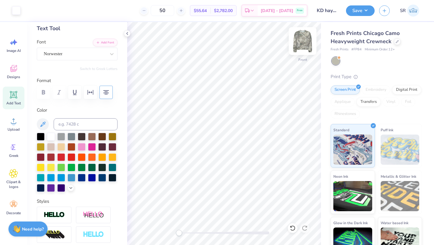
click at [300, 41] on img at bounding box center [303, 41] width 24 height 24
